Goal: Task Accomplishment & Management: Complete application form

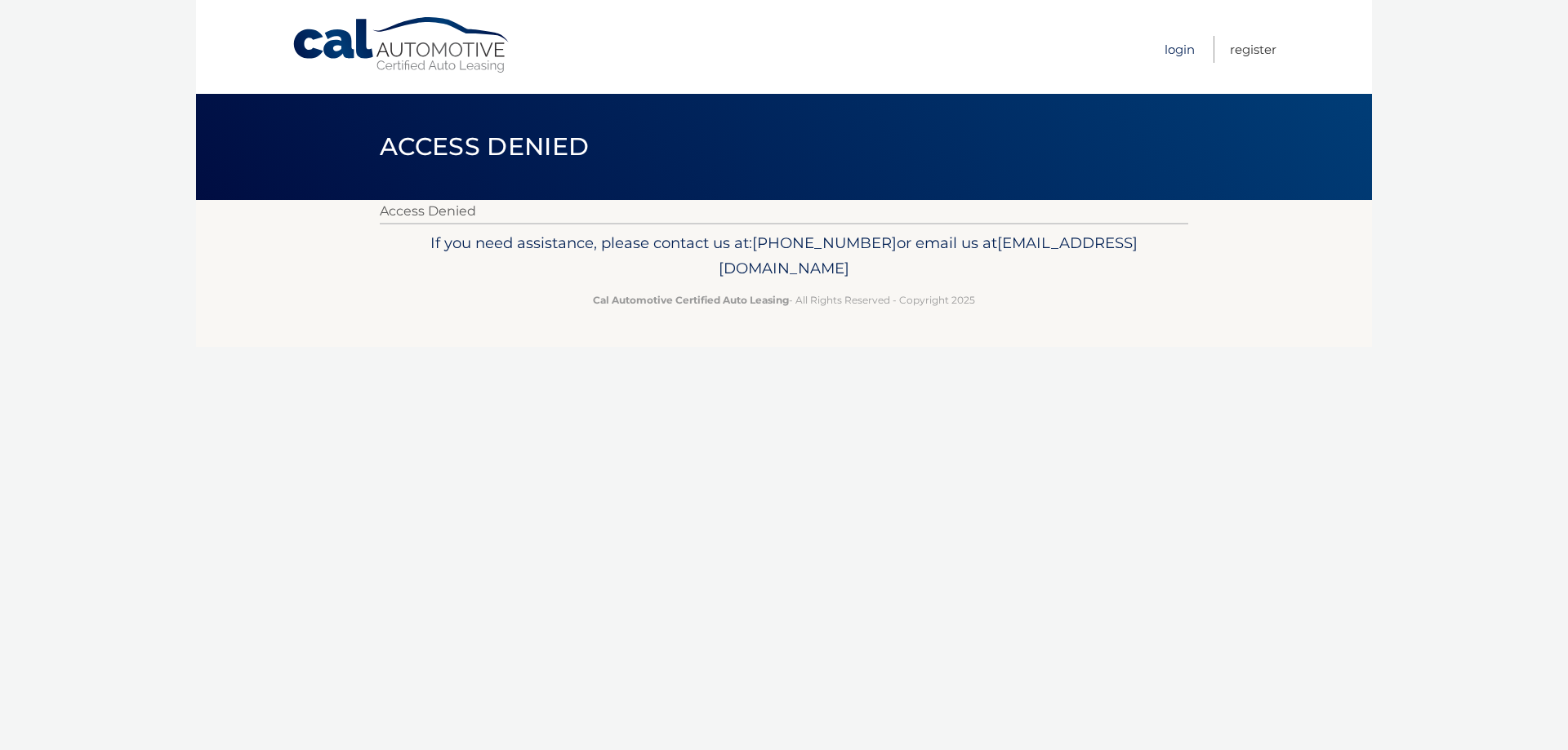
click at [1179, 53] on link "Login" at bounding box center [1180, 49] width 30 height 27
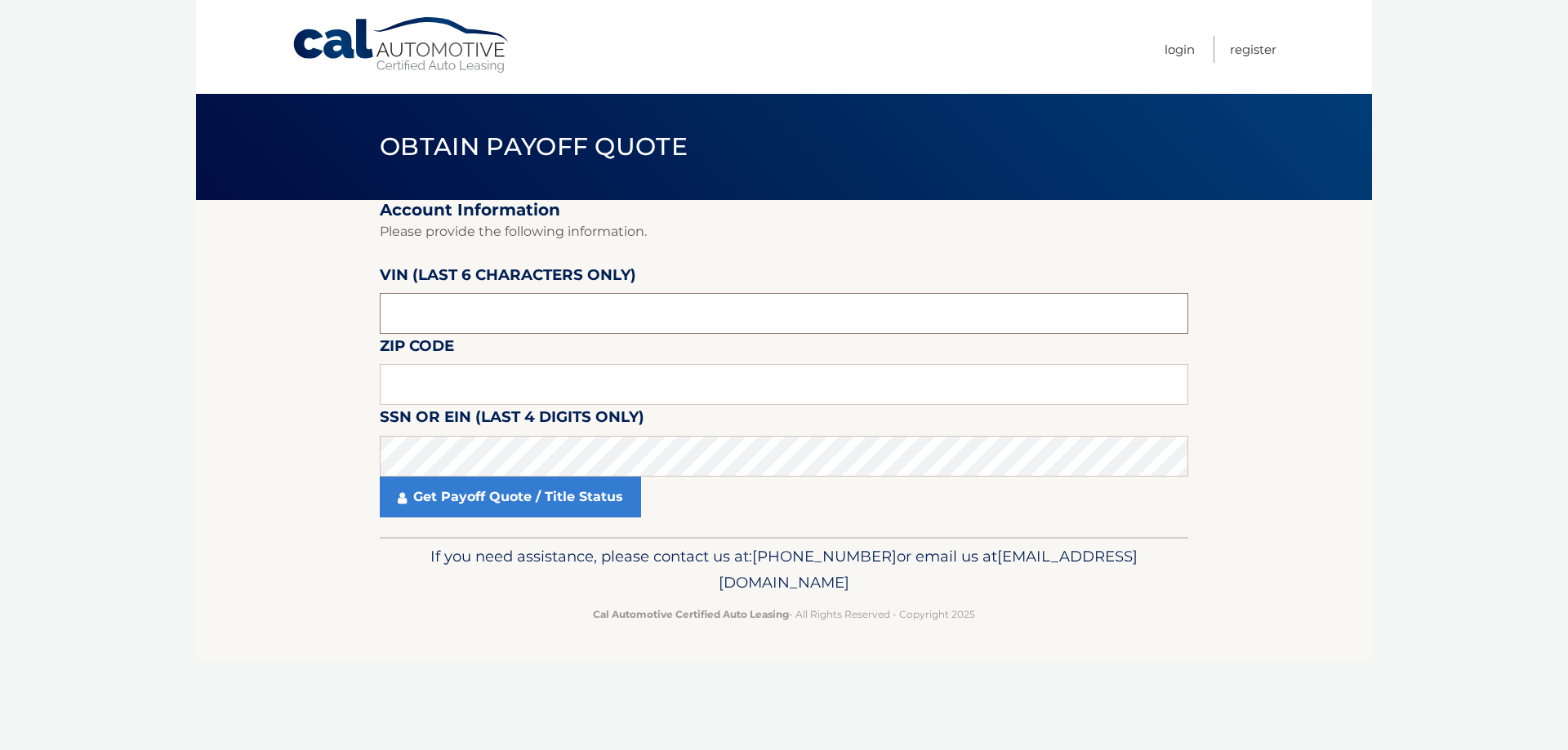
click at [457, 312] on input "text" at bounding box center [784, 314] width 808 height 40
drag, startPoint x: 457, startPoint y: 312, endPoint x: 329, endPoint y: 314, distance: 128.0
click at [331, 315] on section "Account Information Please provide the following information. VIN (last 6 chara…" at bounding box center [784, 369] width 1176 height 337
click at [473, 305] on input "text" at bounding box center [784, 314] width 808 height 40
type input "231656"
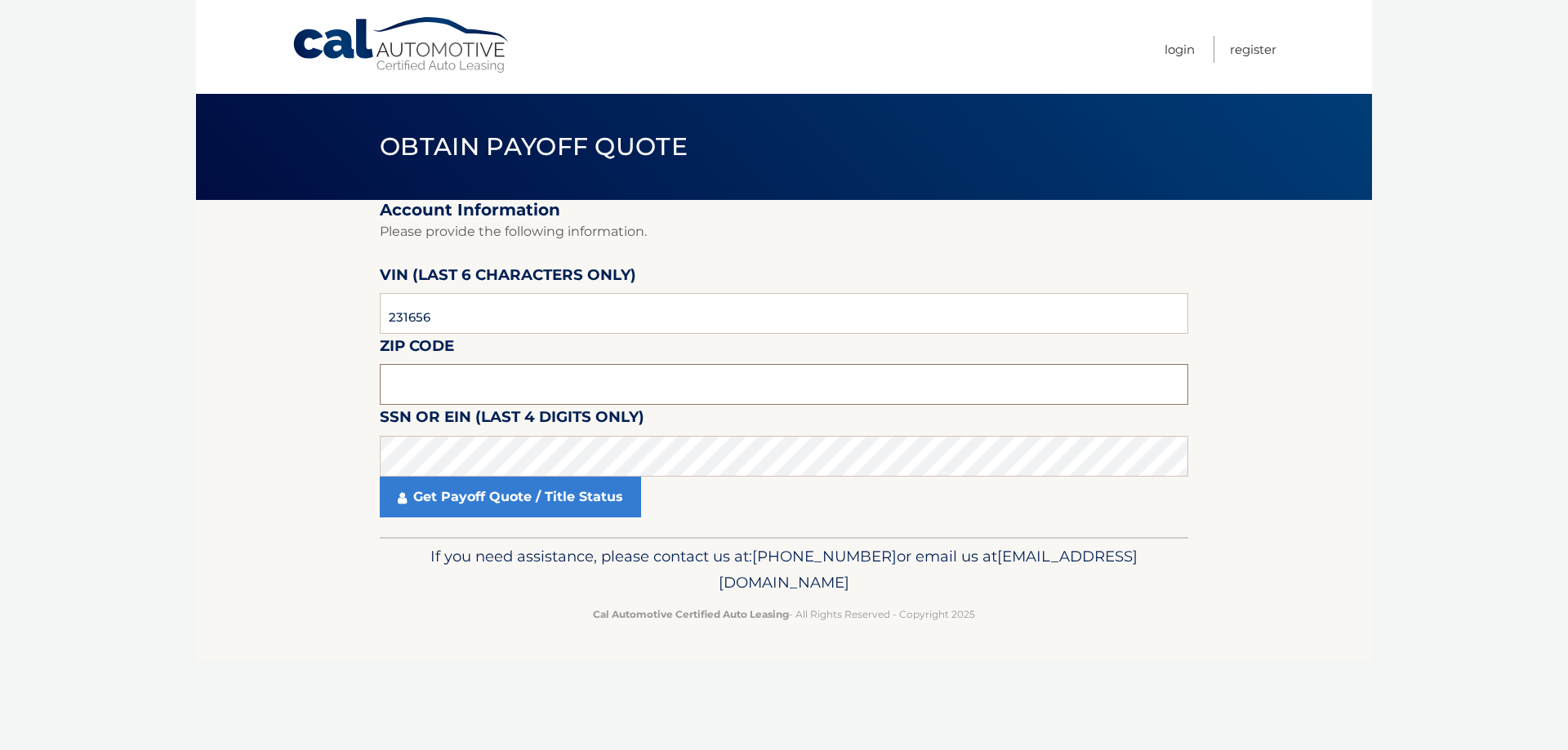
click at [407, 384] on input "text" at bounding box center [784, 385] width 808 height 40
type input "01923"
drag, startPoint x: 436, startPoint y: 318, endPoint x: 265, endPoint y: 292, distance: 173.0
click at [322, 314] on section "Account Information Please provide the following information. VIN (last 6 chara…" at bounding box center [784, 369] width 1176 height 337
type input "604864"
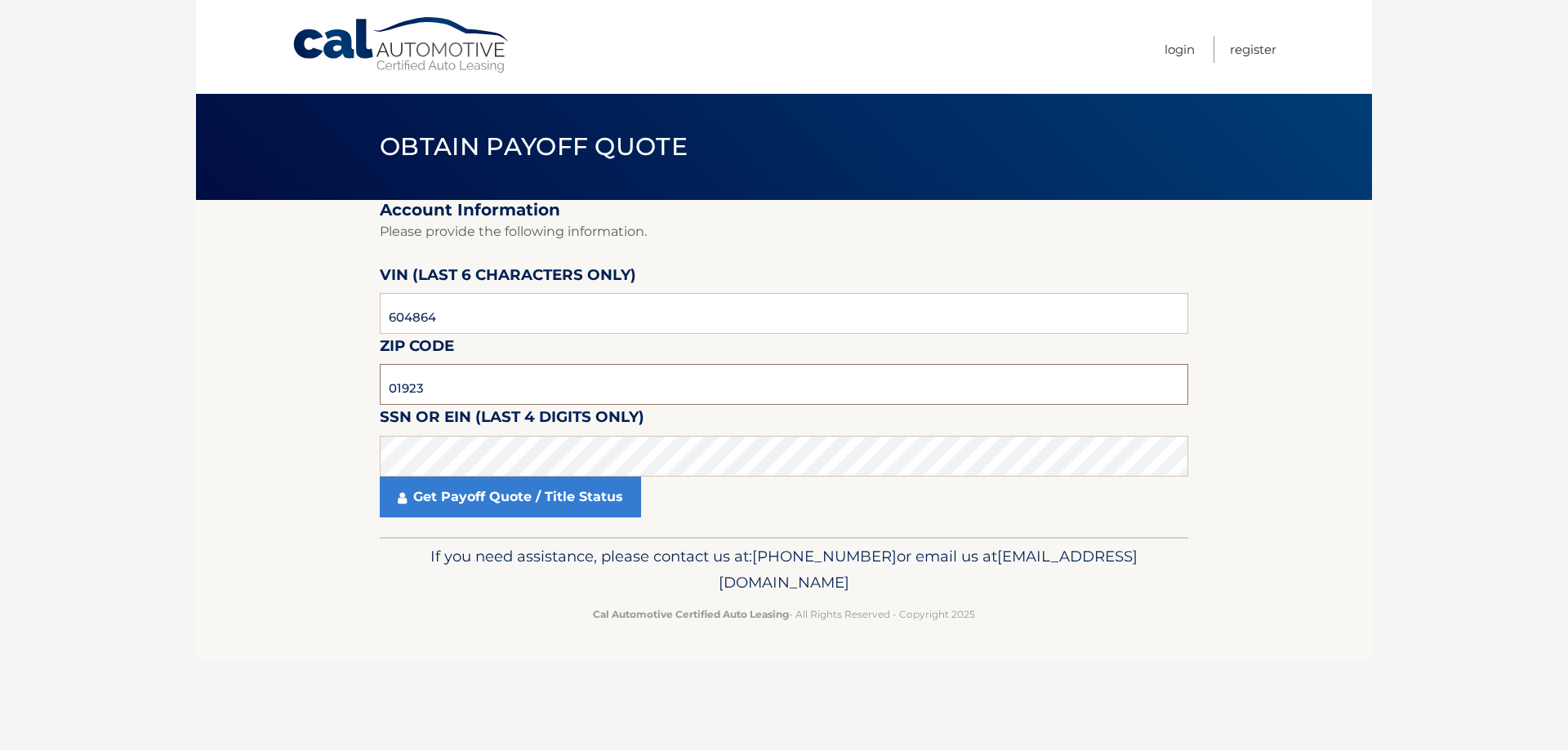
drag, startPoint x: 360, startPoint y: 393, endPoint x: 99, endPoint y: 334, distance: 267.6
click at [185, 349] on body "Cal Automotive Menu Login Register Obtain Payoff Quote" at bounding box center [784, 375] width 1568 height 750
type input "02061"
click at [529, 434] on label "SSN or EIN (last 4 digits only)" at bounding box center [511, 420] width 264 height 30
click at [489, 496] on link "Get Payoff Quote / Title Status" at bounding box center [510, 497] width 262 height 40
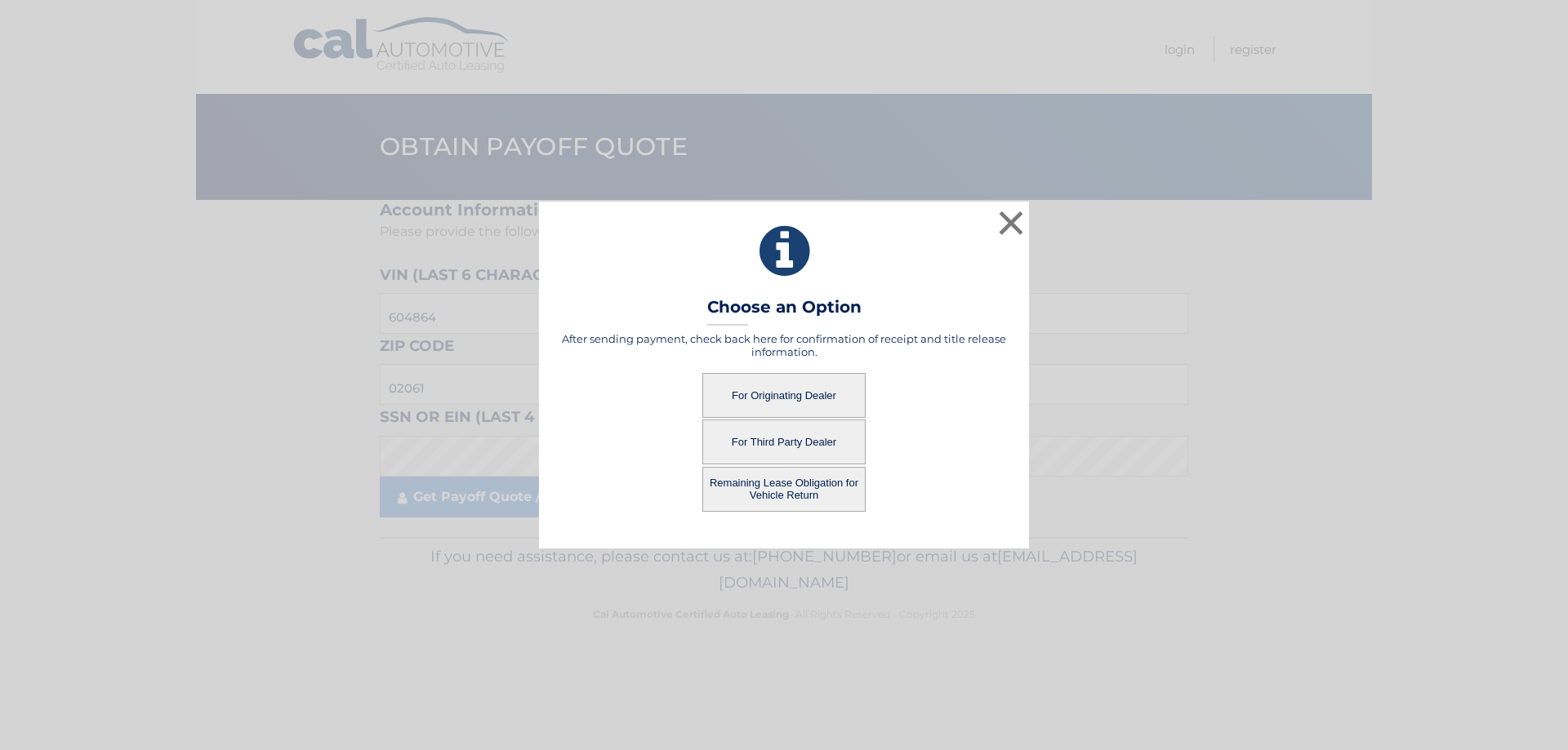
click at [786, 390] on button "For Originating Dealer" at bounding box center [784, 395] width 163 height 45
click at [786, 395] on button "For Originating Dealer" at bounding box center [784, 395] width 163 height 45
click at [1008, 221] on button "×" at bounding box center [1010, 222] width 33 height 32
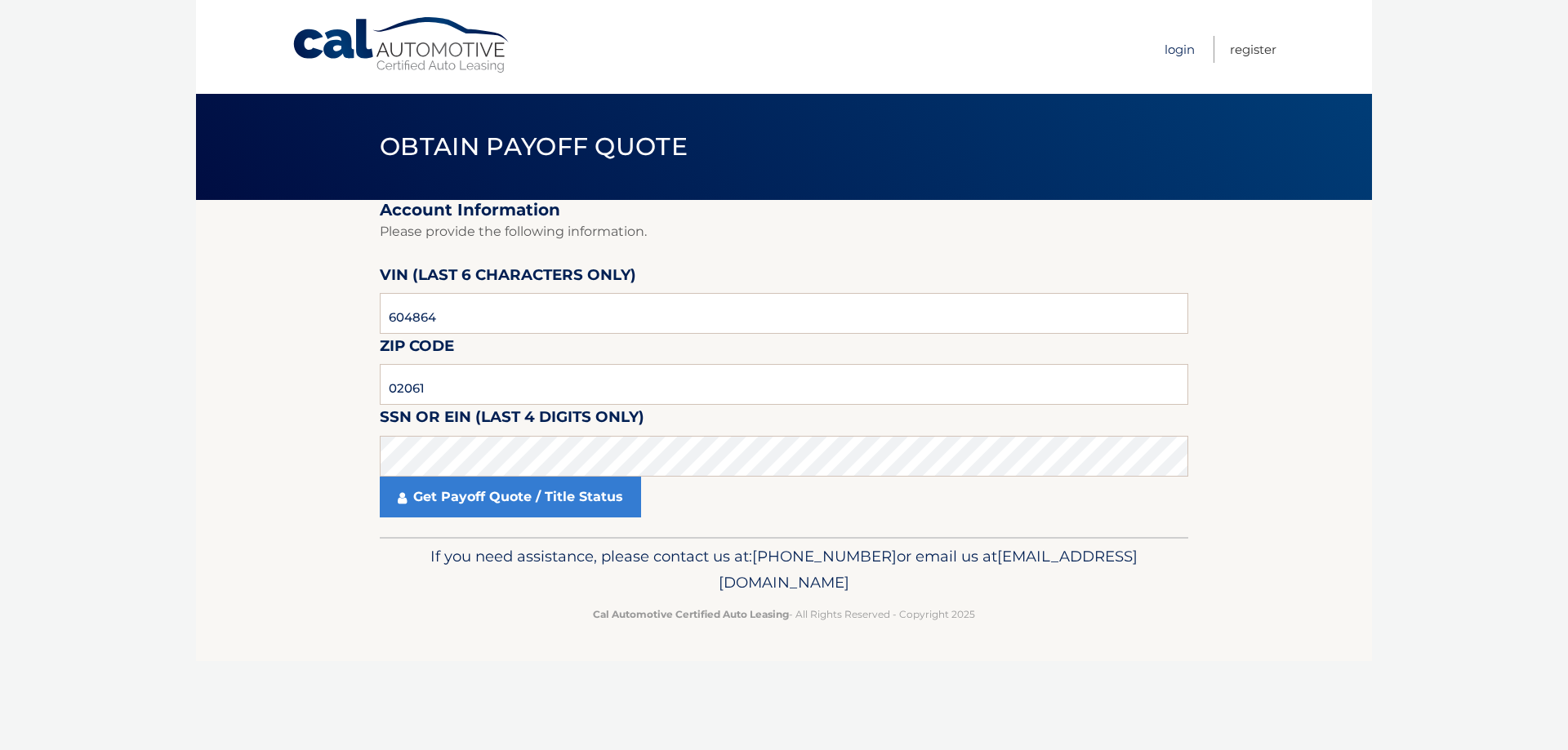
click at [1181, 53] on link "Login" at bounding box center [1180, 49] width 30 height 27
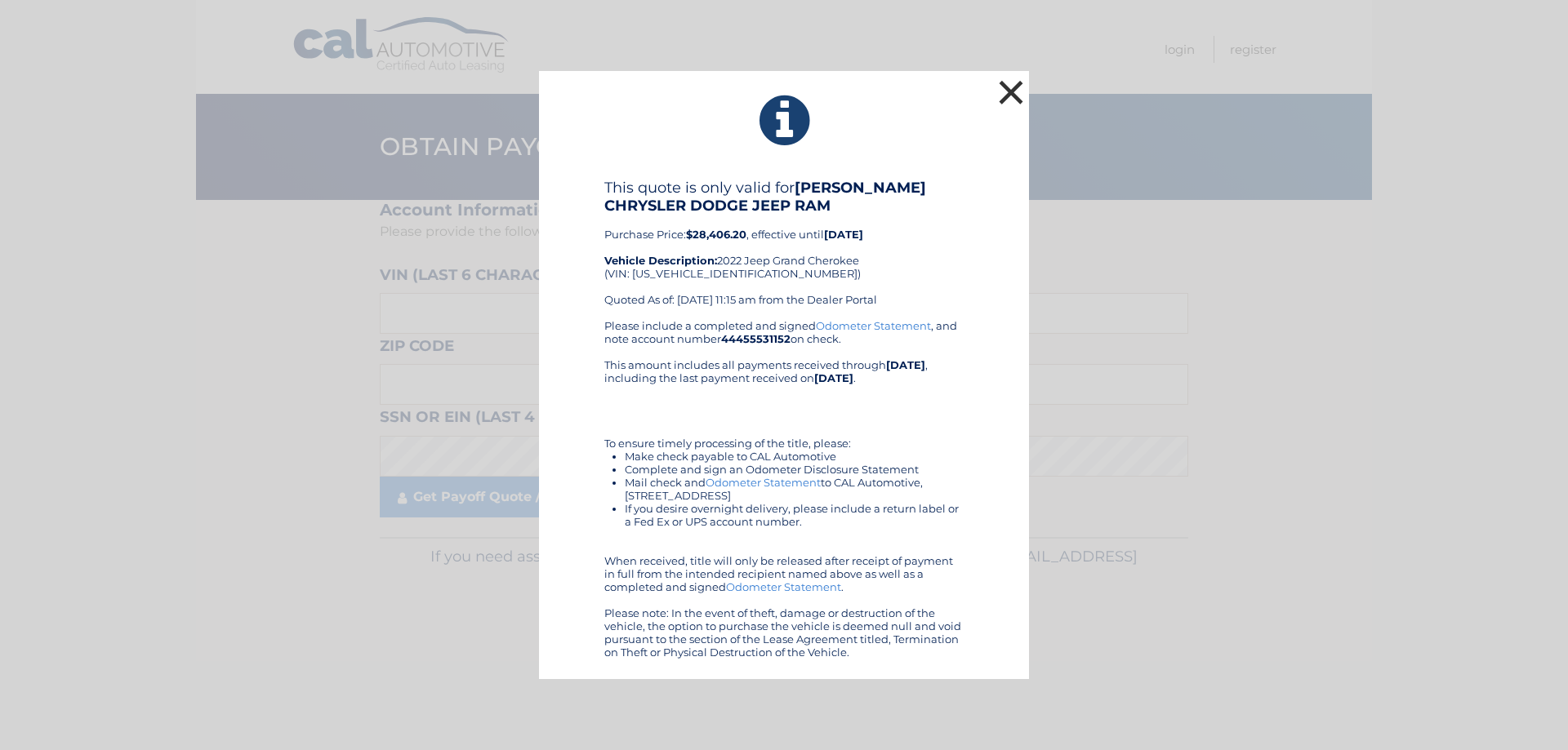
click at [1019, 87] on button "×" at bounding box center [1010, 91] width 33 height 32
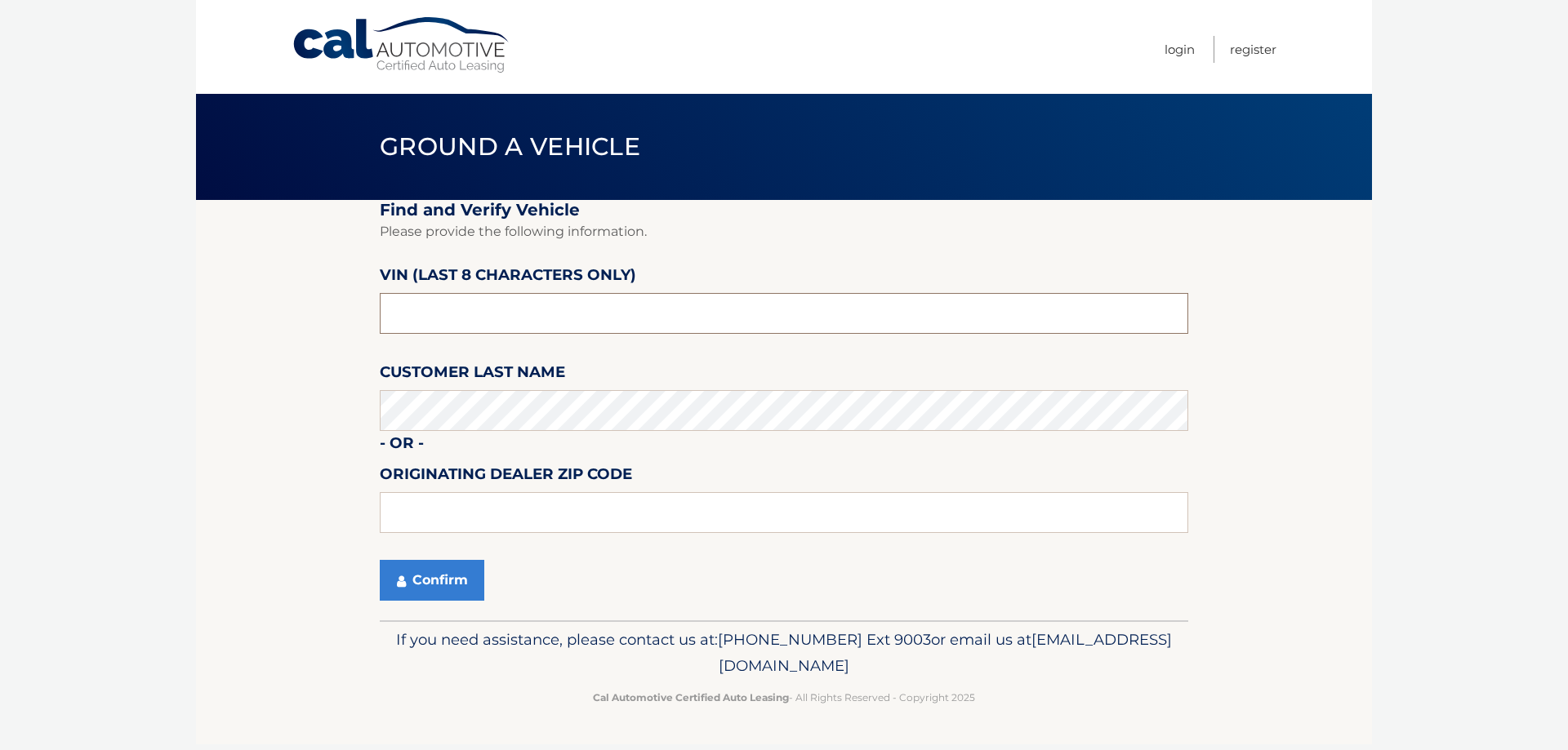
drag, startPoint x: 458, startPoint y: 315, endPoint x: 228, endPoint y: 309, distance: 230.1
click at [228, 309] on section "Find and Verify Vehicle Please provide the following information. VIN (last 8 c…" at bounding box center [784, 410] width 1176 height 421
type input "604864**"
click at [499, 504] on input "text" at bounding box center [784, 513] width 808 height 40
click at [439, 576] on button "Confirm" at bounding box center [431, 581] width 105 height 40
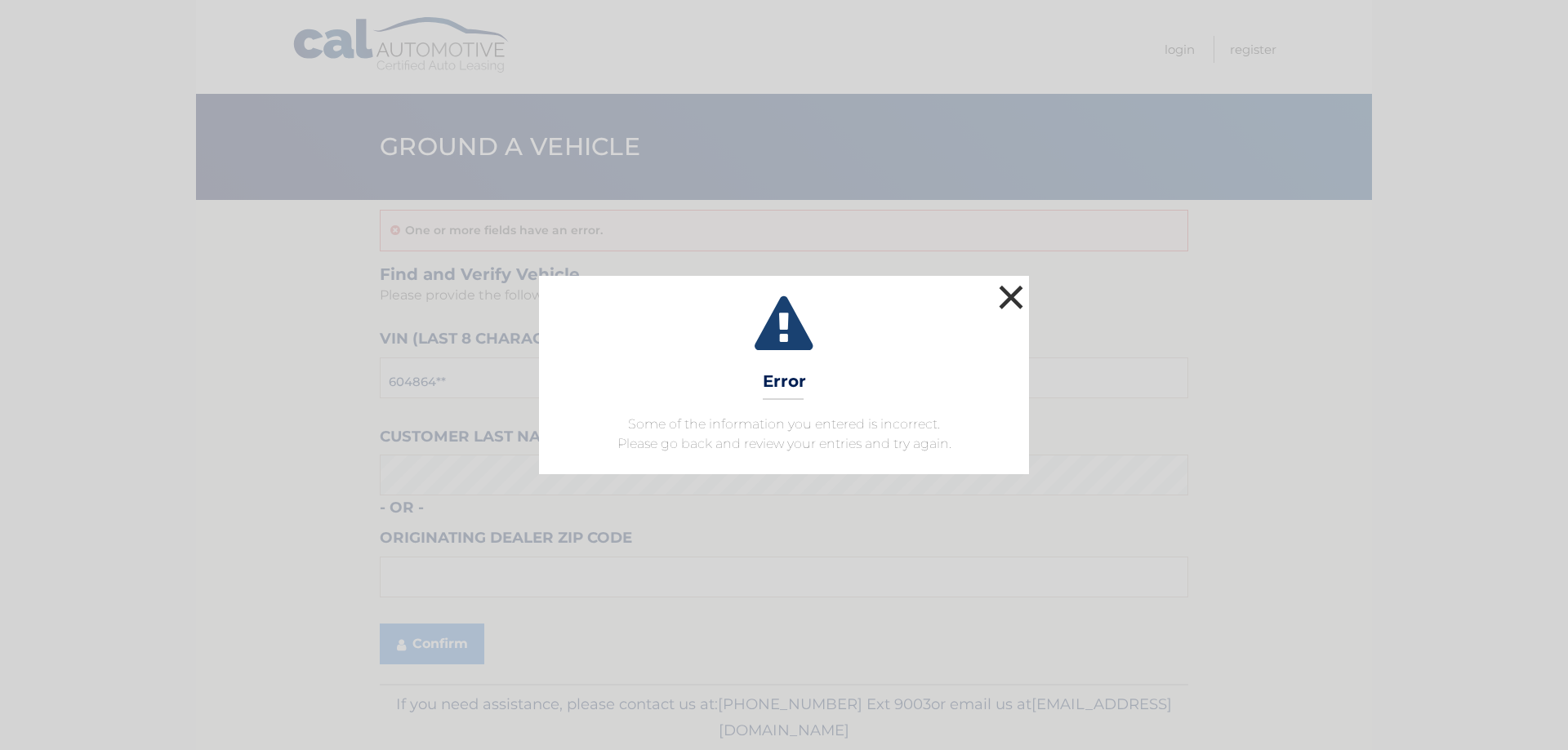
click at [1021, 301] on button "×" at bounding box center [1010, 297] width 33 height 32
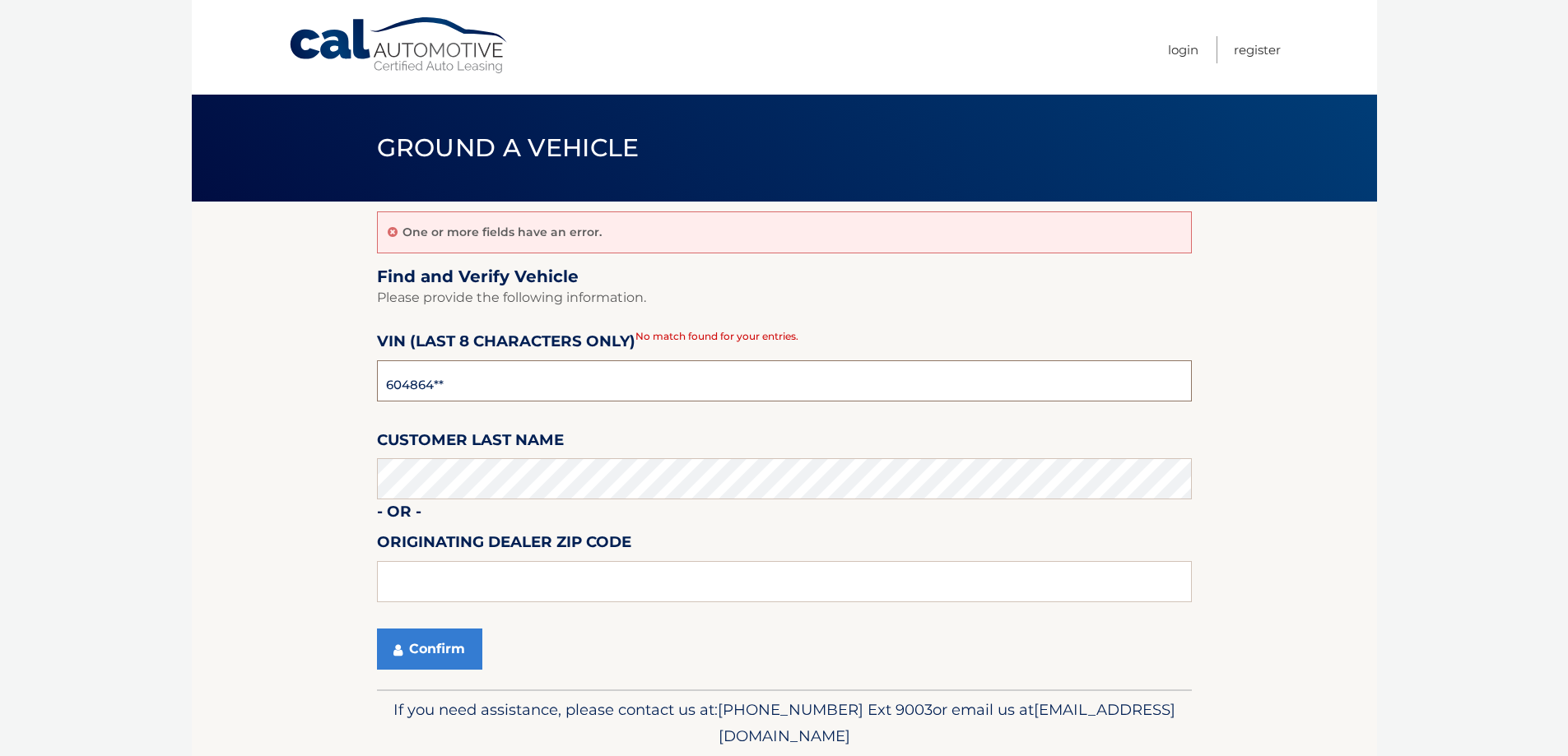
drag, startPoint x: 420, startPoint y: 382, endPoint x: 312, endPoint y: 385, distance: 108.0
click at [312, 385] on section "One or more fields have an error. Find and Verify Vehicle Please provide the fo…" at bounding box center [784, 445] width 1186 height 488
type input "n8604864"
click at [429, 663] on button "Confirm" at bounding box center [429, 649] width 105 height 41
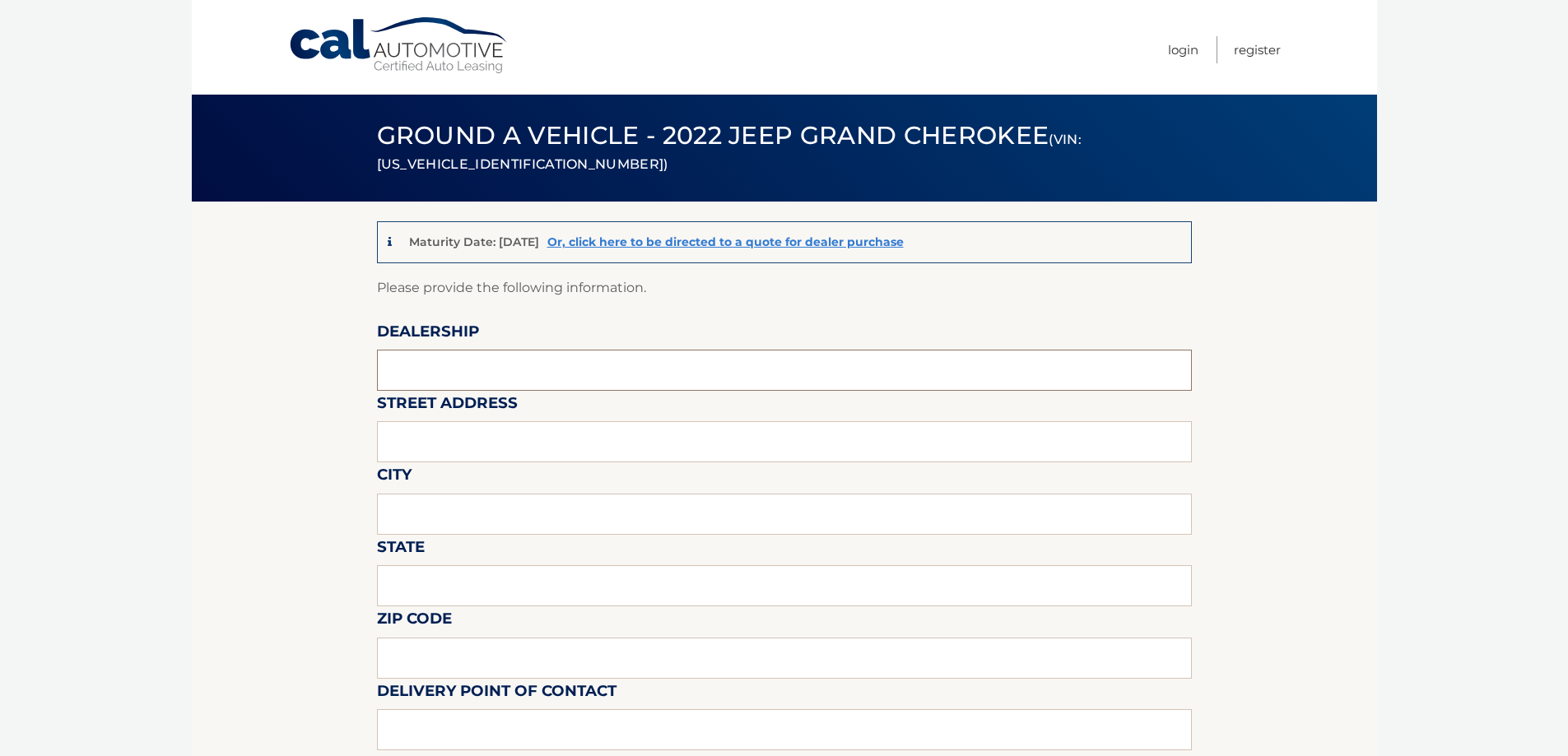
click at [387, 358] on input "text" at bounding box center [784, 370] width 815 height 41
type input "[PERSON_NAME] inc"
type input "[STREET_ADDRESS]"
type input "woburn"
type input "MA"
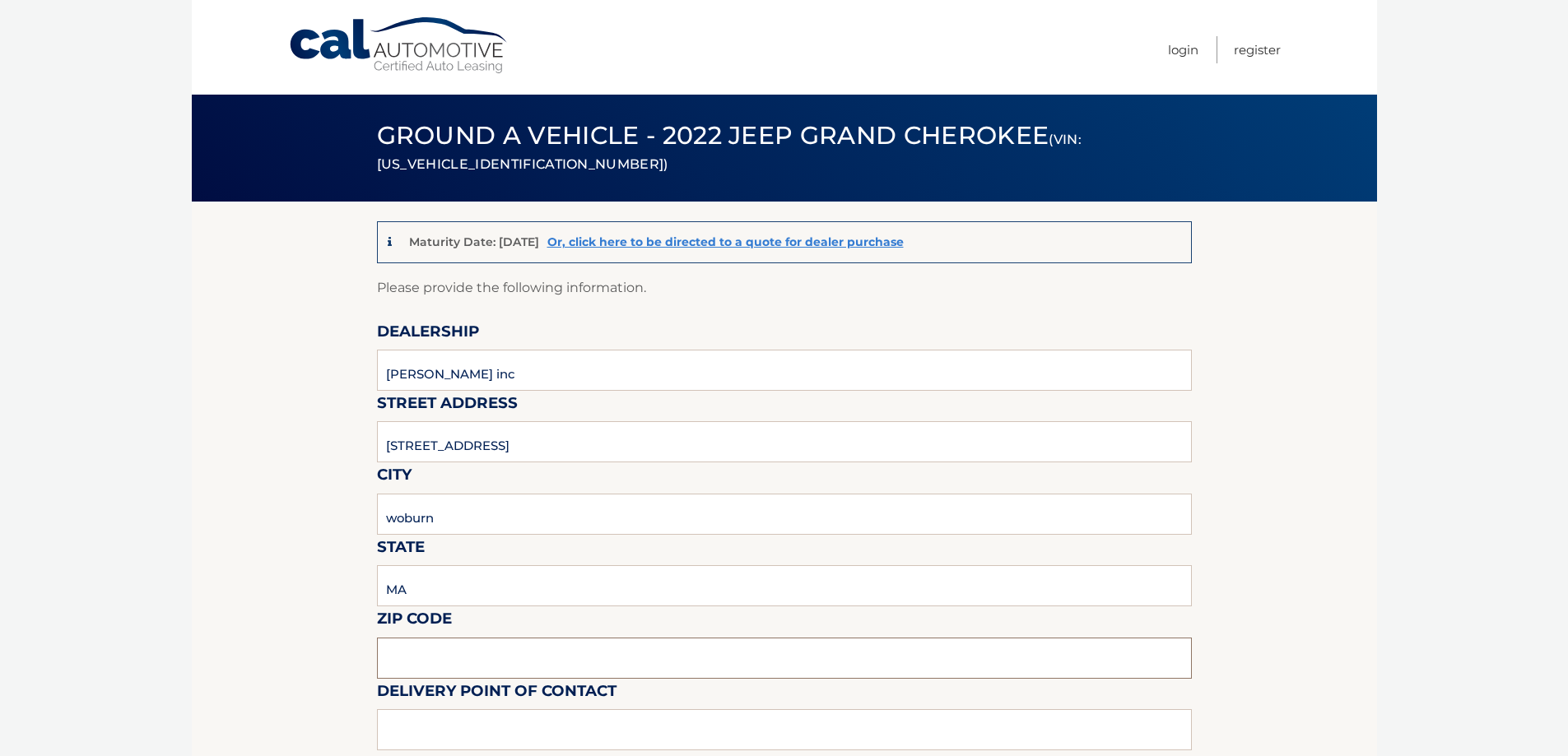
type input "01801"
type input "dave graham"
type input "7813762531"
type input "davidg@lawless.com"
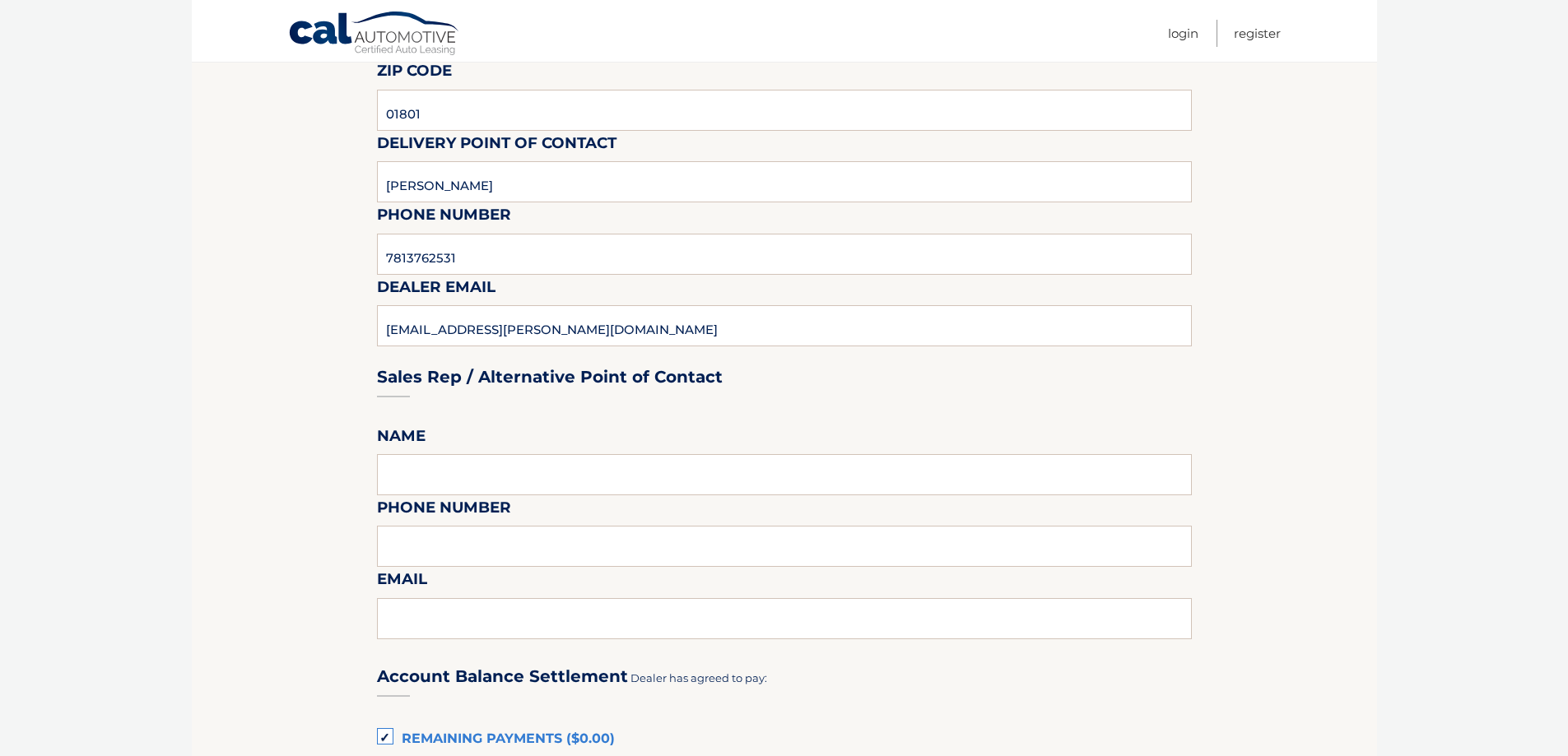
scroll to position [576, 0]
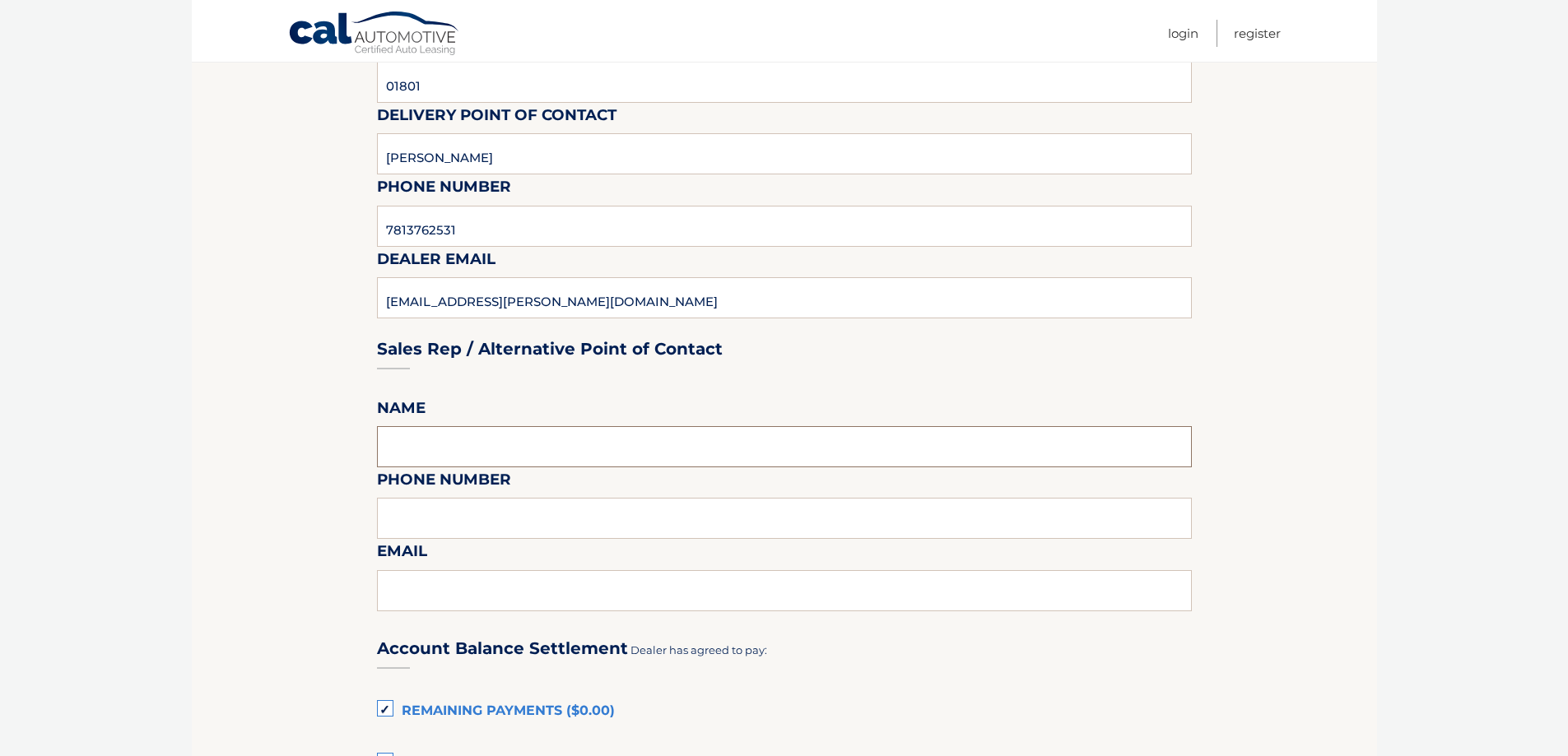
click at [452, 449] on input "text" at bounding box center [784, 447] width 815 height 41
type input "dave graham"
type input "7813762531"
type input "davidg@lawless.com"
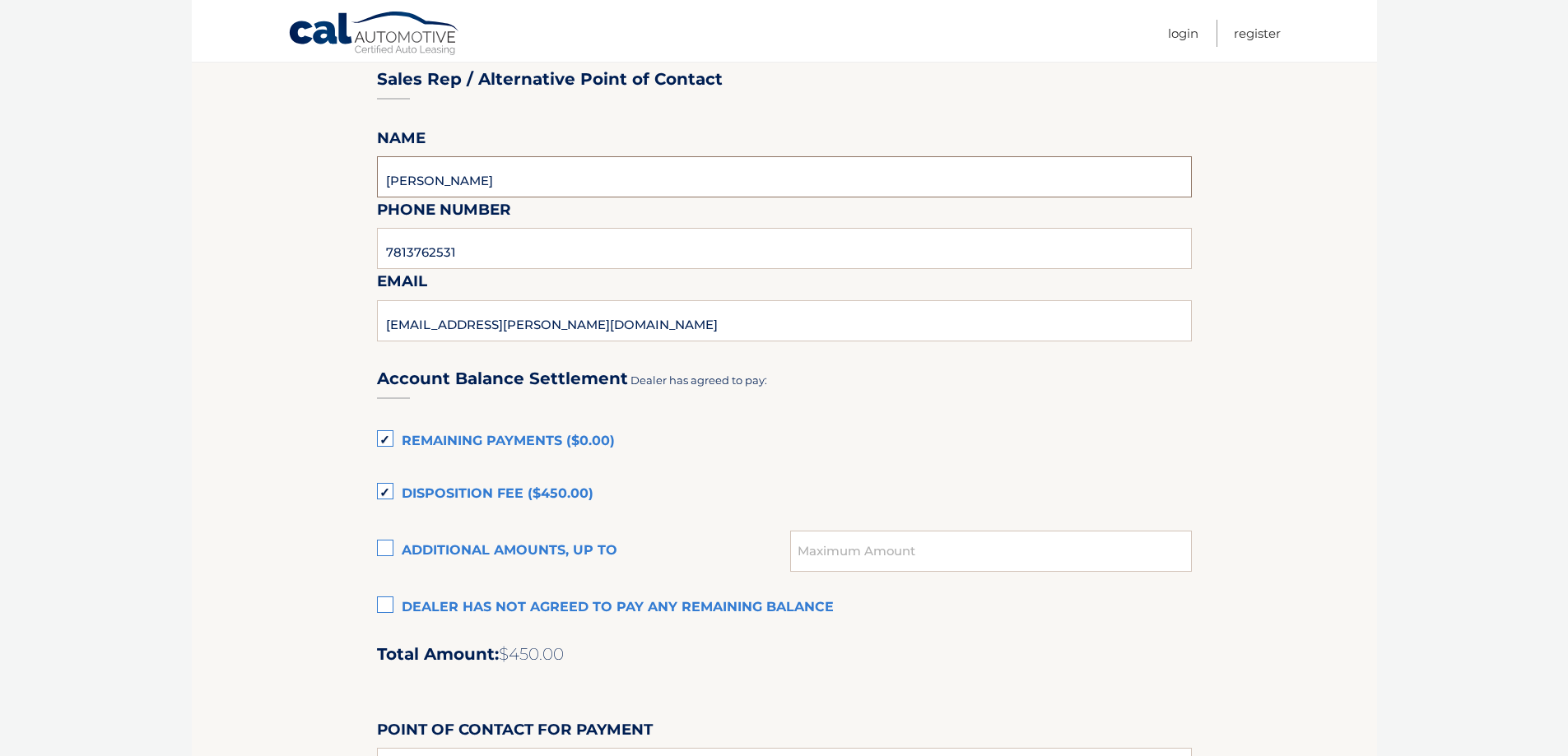
scroll to position [906, 0]
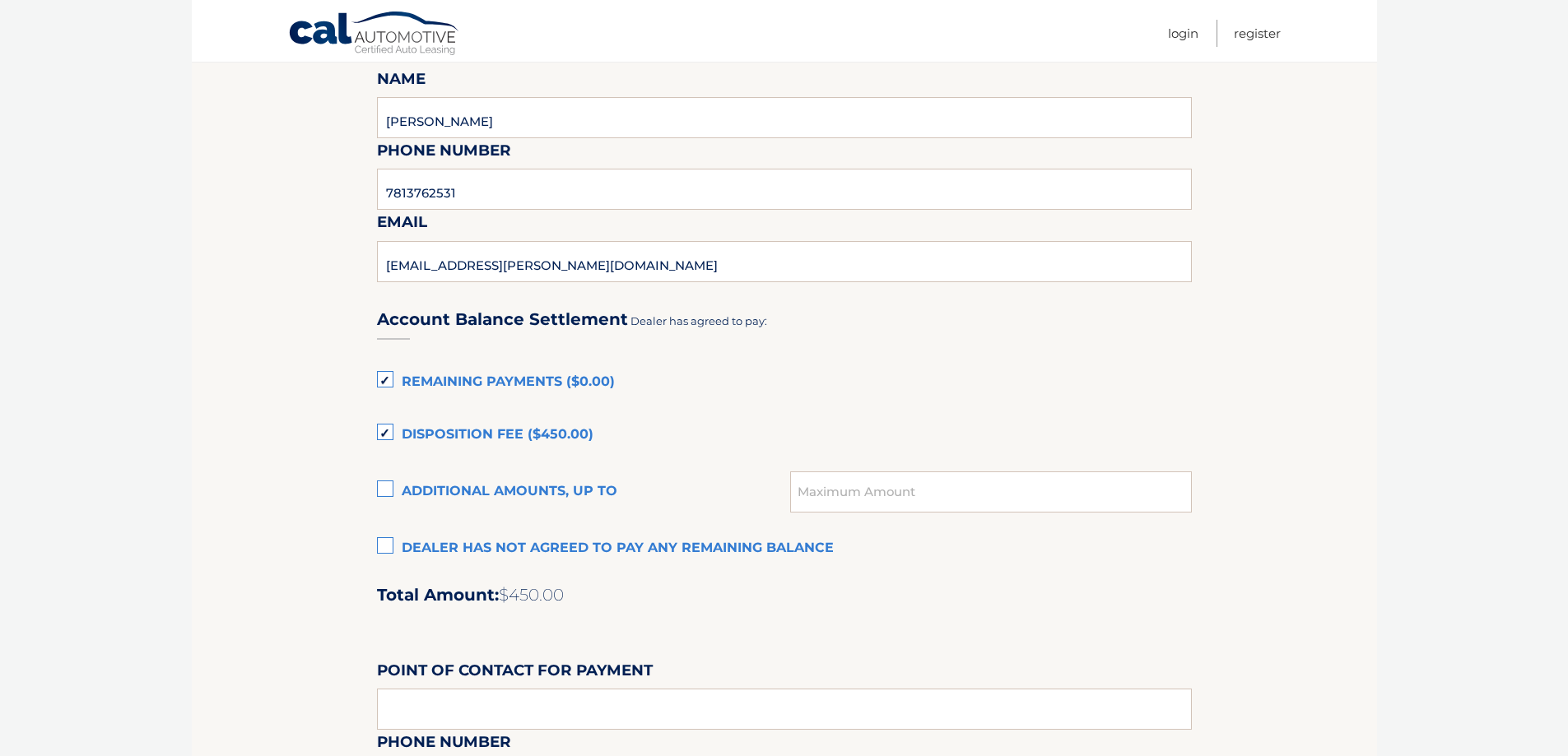
click at [389, 428] on label "Disposition Fee ($450.00)" at bounding box center [784, 435] width 815 height 33
click at [0, 0] on input "Disposition Fee ($450.00)" at bounding box center [0, 0] width 0 height 0
click at [386, 384] on label "Remaining Payments ($0.00)" at bounding box center [784, 382] width 815 height 33
click at [0, 0] on input "Remaining Payments ($0.00)" at bounding box center [0, 0] width 0 height 0
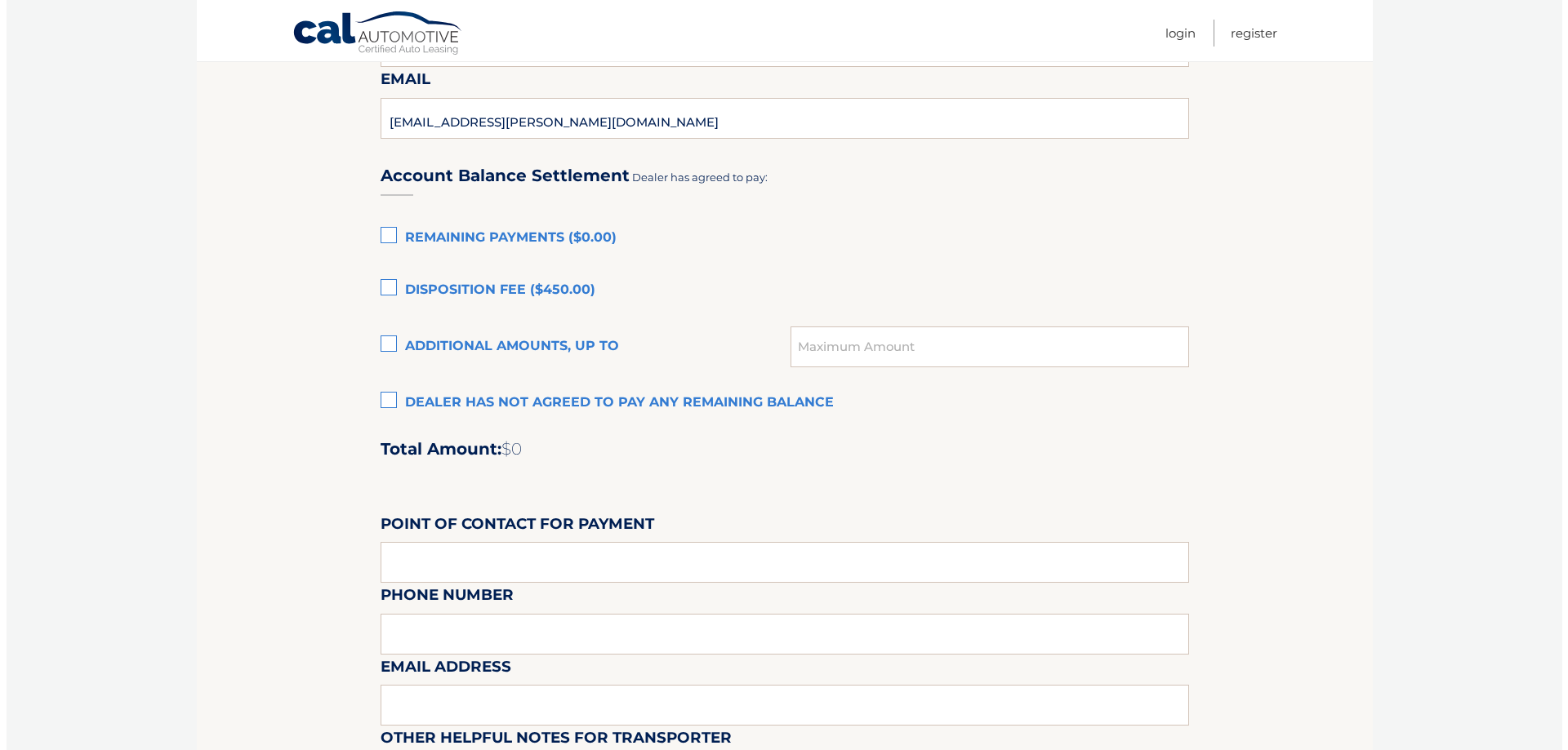
scroll to position [1062, 0]
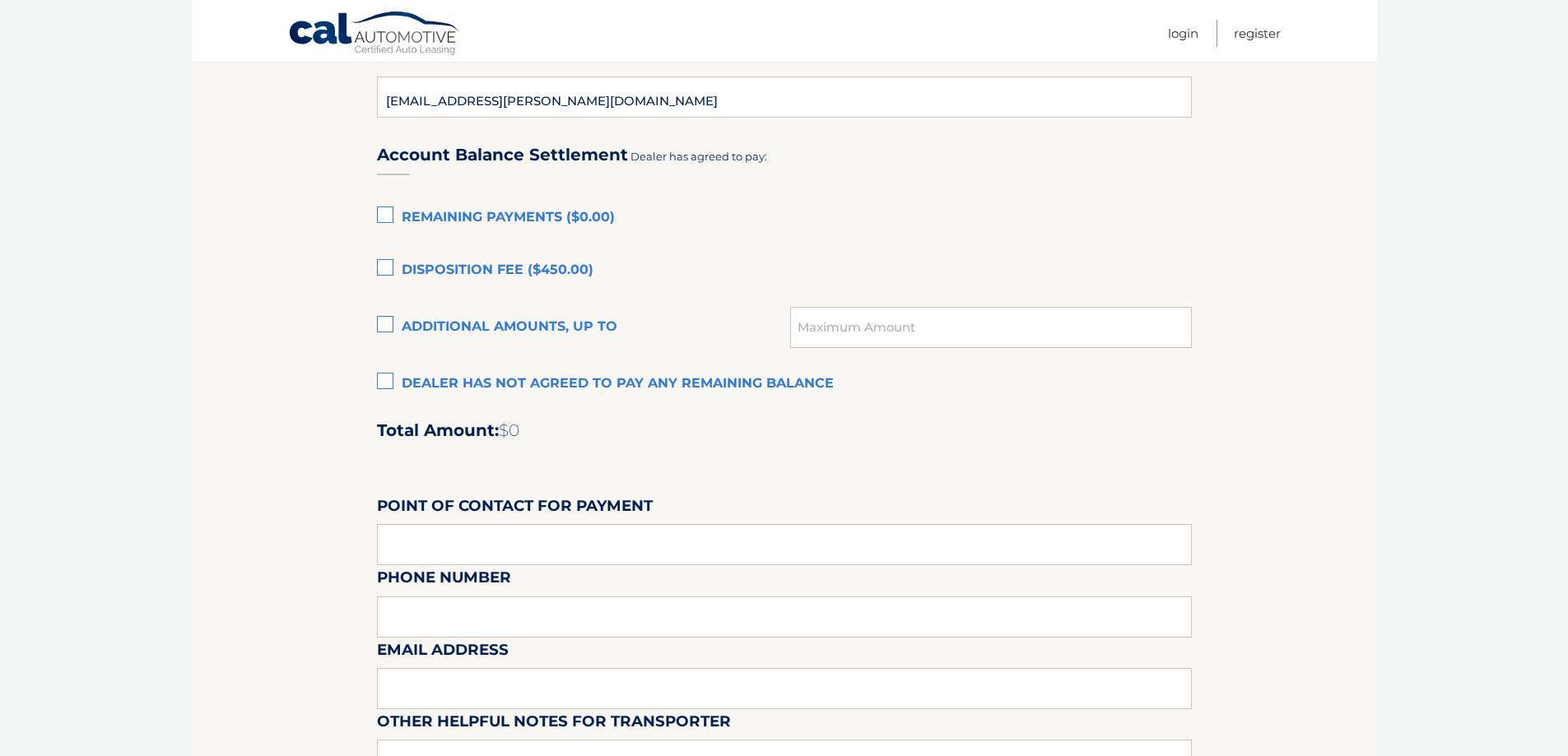
click at [383, 383] on label "Dealer has not agreed to pay any remaining balance" at bounding box center [784, 384] width 815 height 33
click at [0, 0] on input "Dealer has not agreed to pay any remaining balance" at bounding box center [0, 0] width 0 height 0
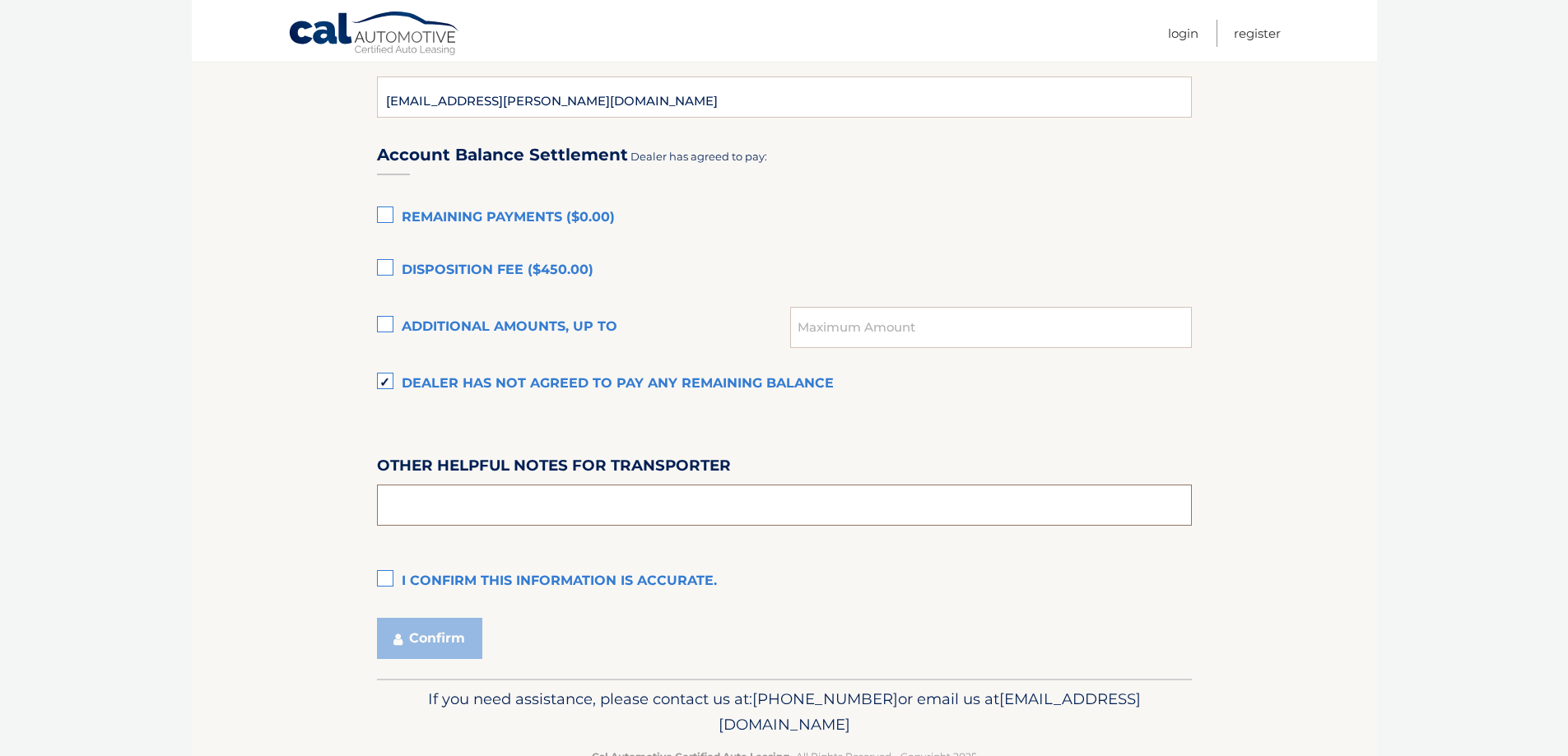
click at [421, 501] on input "text" at bounding box center [784, 505] width 815 height 41
type input "M-F 9-5"
click at [390, 575] on label "I confirm this information is accurate." at bounding box center [784, 582] width 815 height 33
click at [0, 0] on input "I confirm this information is accurate." at bounding box center [0, 0] width 0 height 0
click at [432, 637] on button "Confirm" at bounding box center [429, 638] width 105 height 41
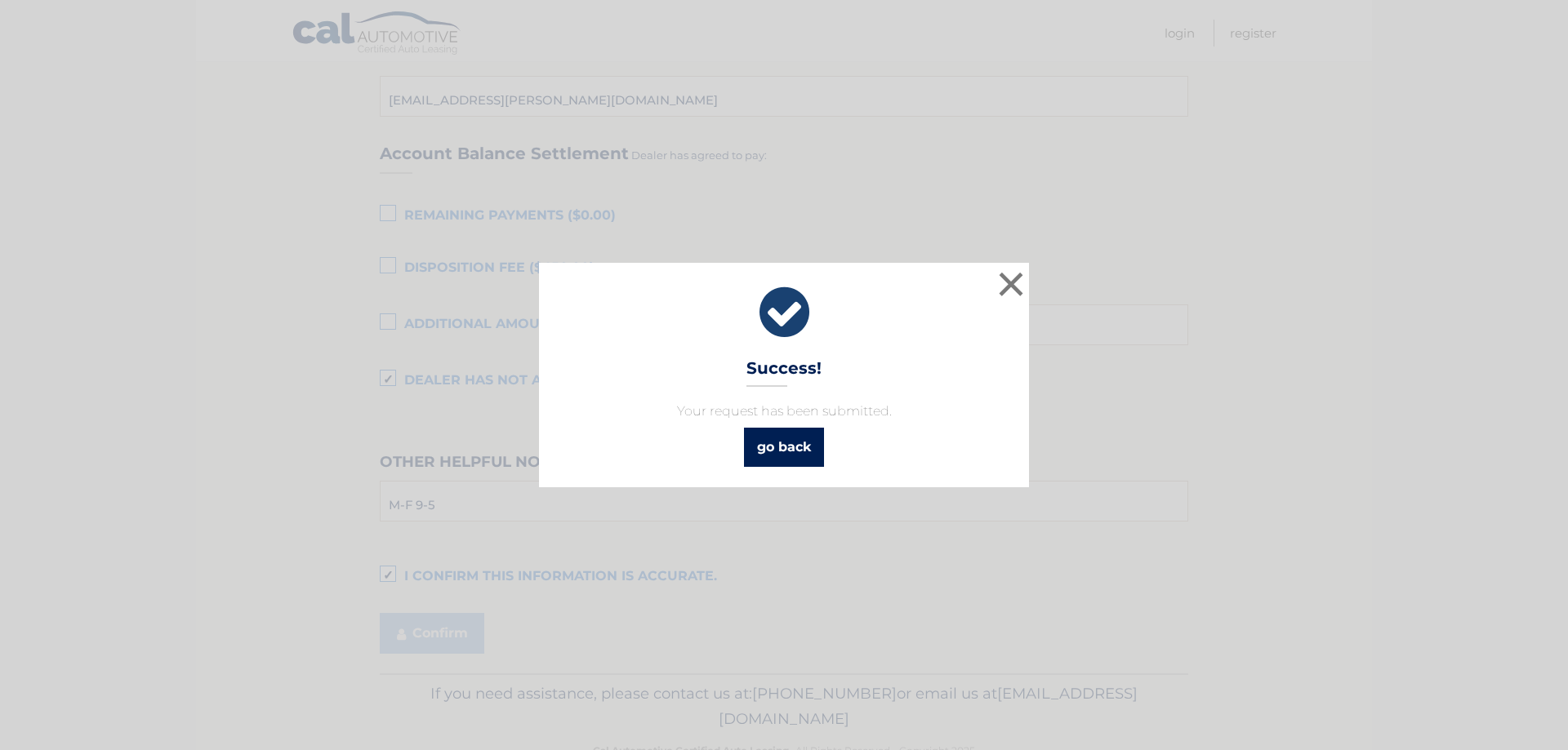
click at [784, 457] on link "go back" at bounding box center [784, 447] width 80 height 40
